Goal: Task Accomplishment & Management: Complete application form

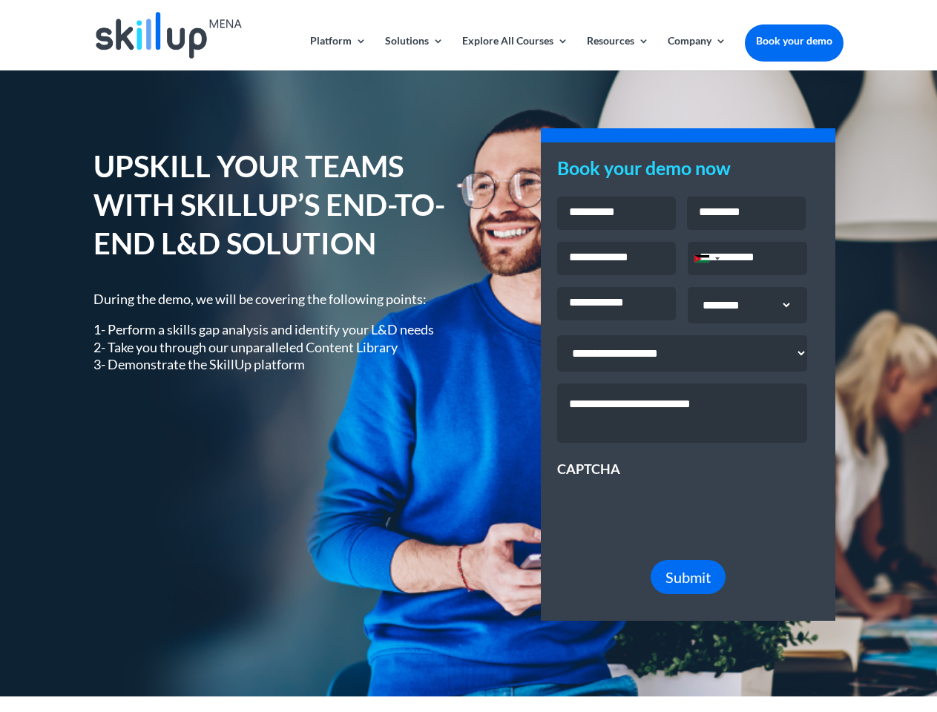
click at [468, 356] on div "UPSKILL YOUR TEAMS WITH SKILLUP’S END-TO-END L&D SOLUTION During the demo, we w…" at bounding box center [467, 383] width 749 height 513
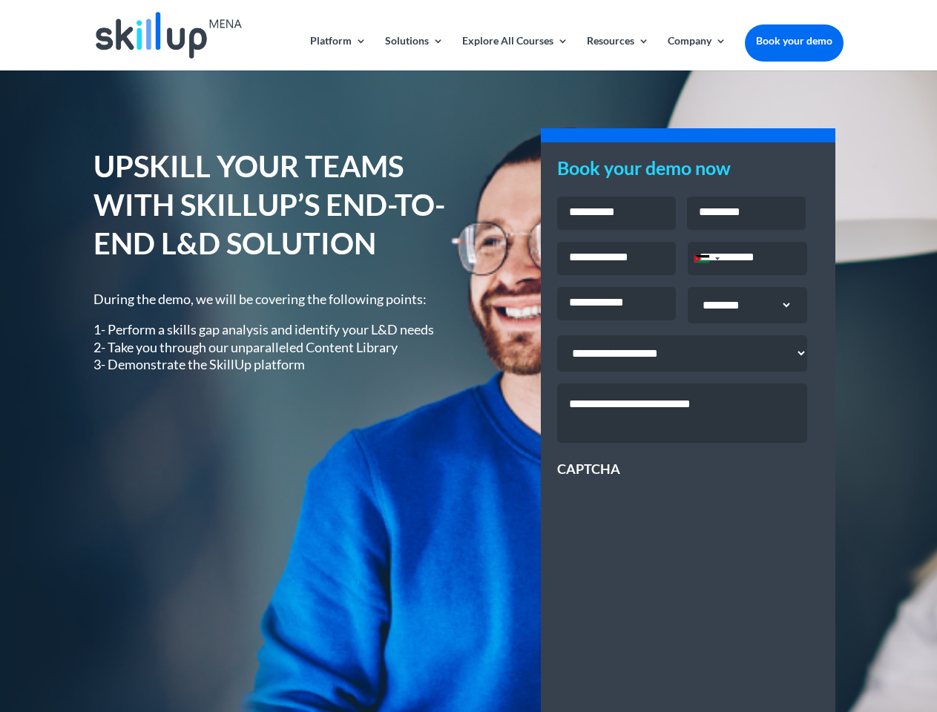
click at [468, 356] on div "UPSKILL YOUR TEAMS WITH SKILLUP’S END-TO-END L&D SOLUTION During the demo, we w…" at bounding box center [467, 534] width 749 height 814
click at [413, 53] on link "Solutions" at bounding box center [414, 53] width 59 height 35
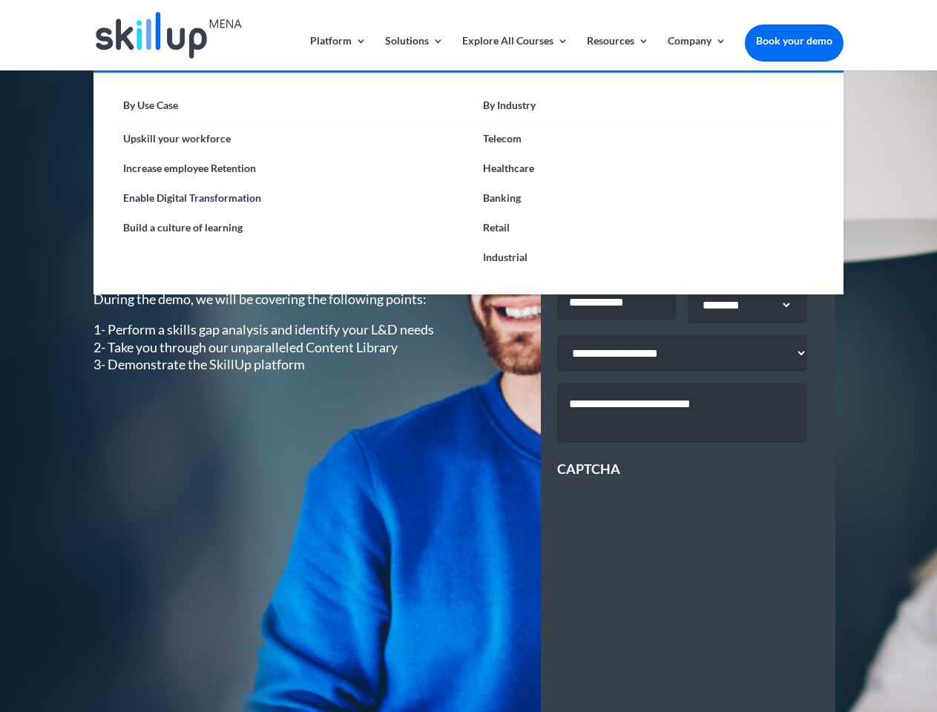
click at [514, 53] on link "Explore All Courses" at bounding box center [515, 53] width 106 height 35
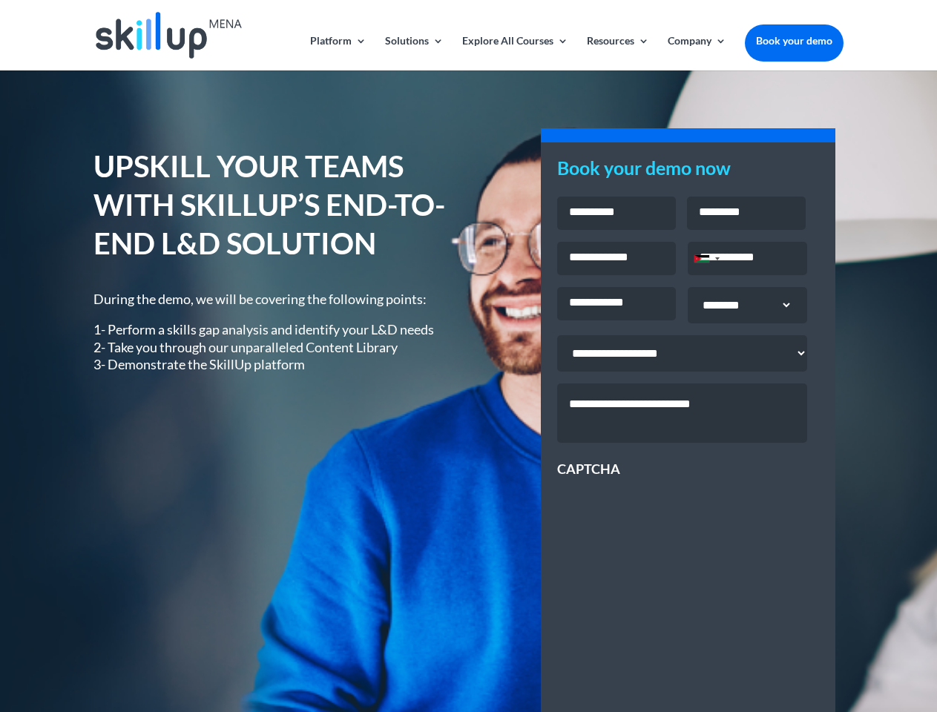
click at [616, 53] on link "Resources" at bounding box center [618, 53] width 62 height 35
click at [696, 53] on link "Company" at bounding box center [696, 53] width 59 height 35
click at [706, 260] on div "Jordan +962" at bounding box center [701, 258] width 15 height 7
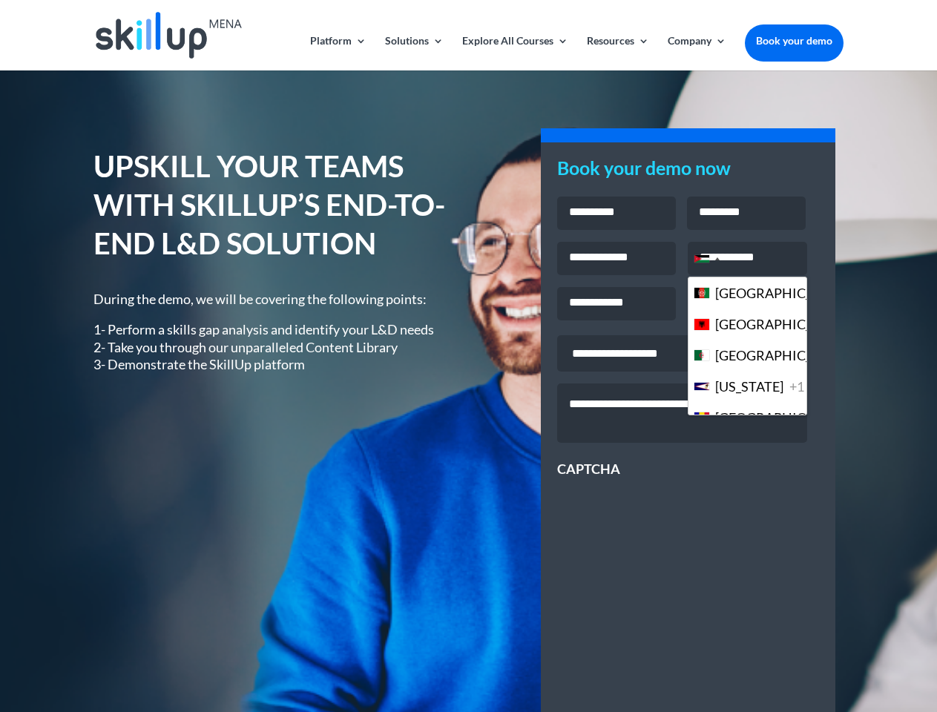
scroll to position [4048, 0]
